Goal: Information Seeking & Learning: Learn about a topic

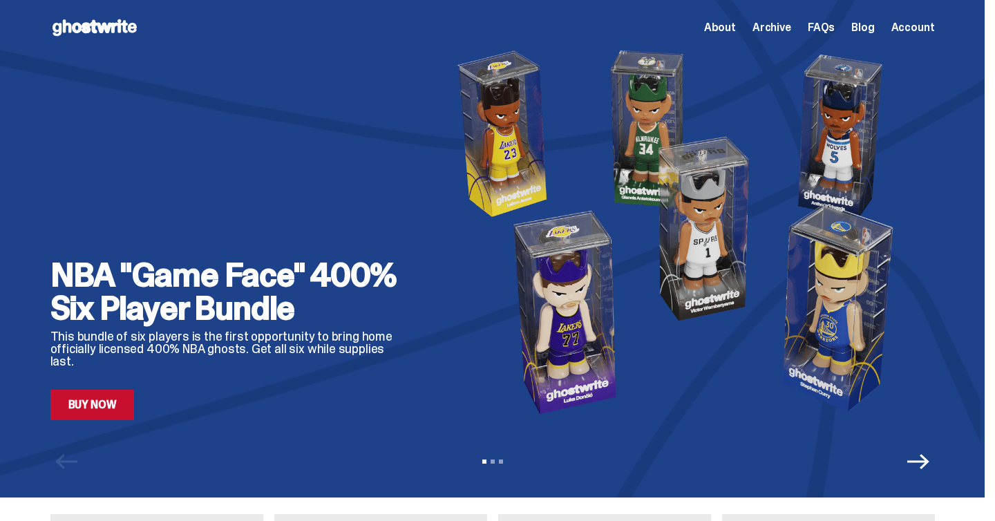
click at [874, 30] on link "Blog" at bounding box center [862, 27] width 23 height 11
click at [872, 28] on link "Blog" at bounding box center [862, 27] width 23 height 11
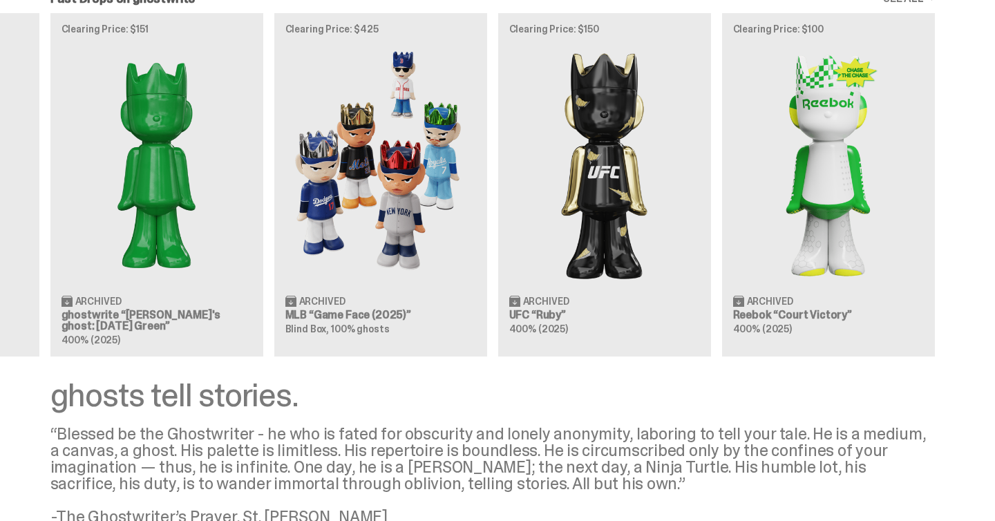
scroll to position [953, 0]
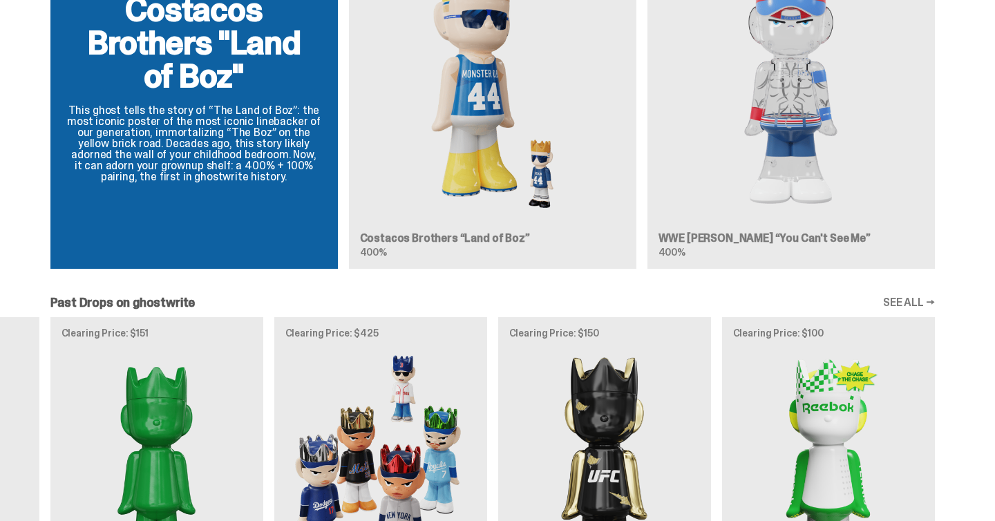
click at [926, 299] on link "SEE ALL →" at bounding box center [909, 302] width 52 height 11
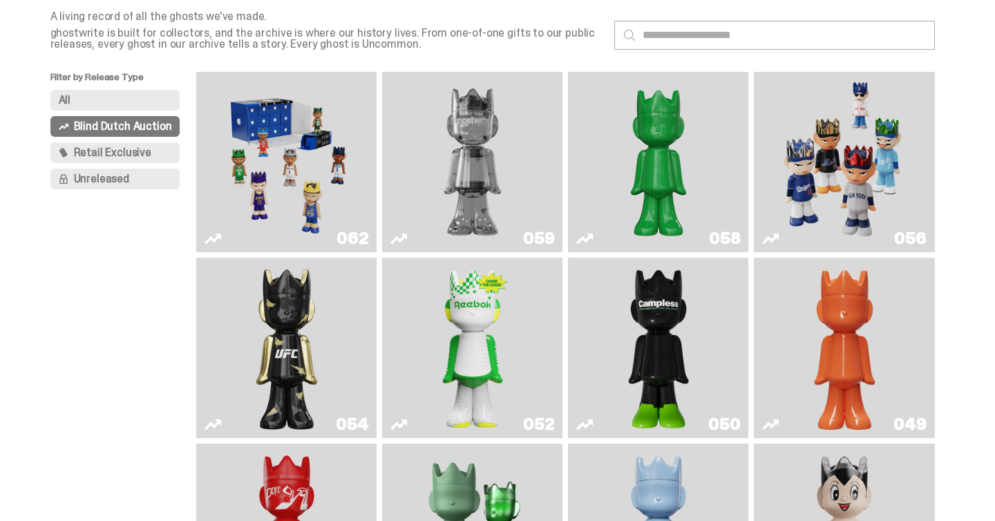
scroll to position [73, 0]
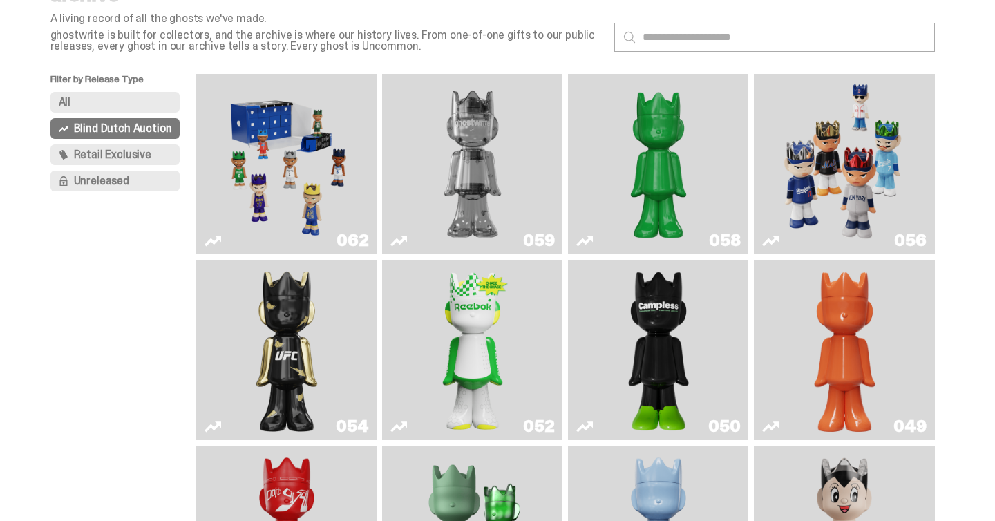
click at [317, 133] on img "Game Face (2025)" at bounding box center [286, 163] width 135 height 169
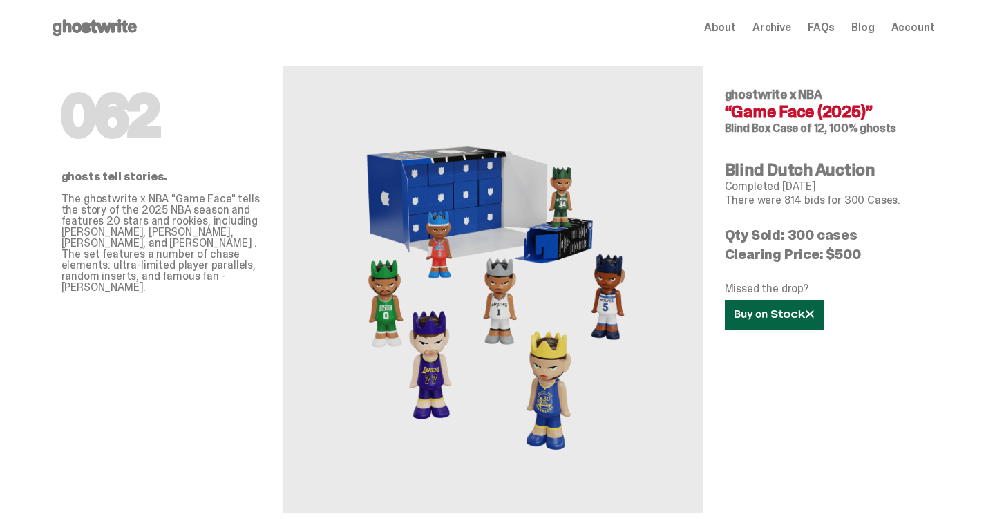
click at [788, 311] on icon at bounding box center [774, 315] width 79 height 10
